Goal: Information Seeking & Learning: Understand process/instructions

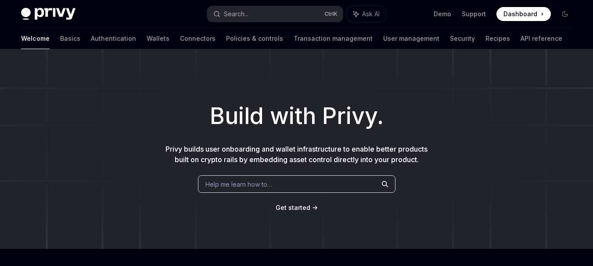
click at [286, 211] on span "Get started" at bounding box center [292, 207] width 35 height 7
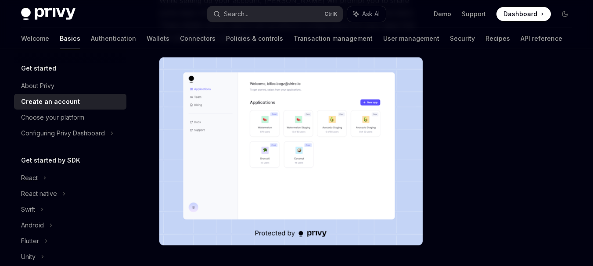
scroll to position [259, 0]
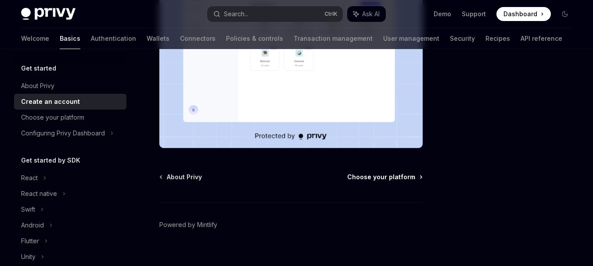
click at [398, 173] on span "Choose your platform" at bounding box center [381, 177] width 68 height 9
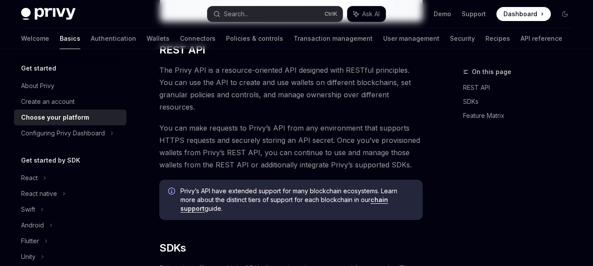
type textarea "*"
